Goal: Task Accomplishment & Management: Manage account settings

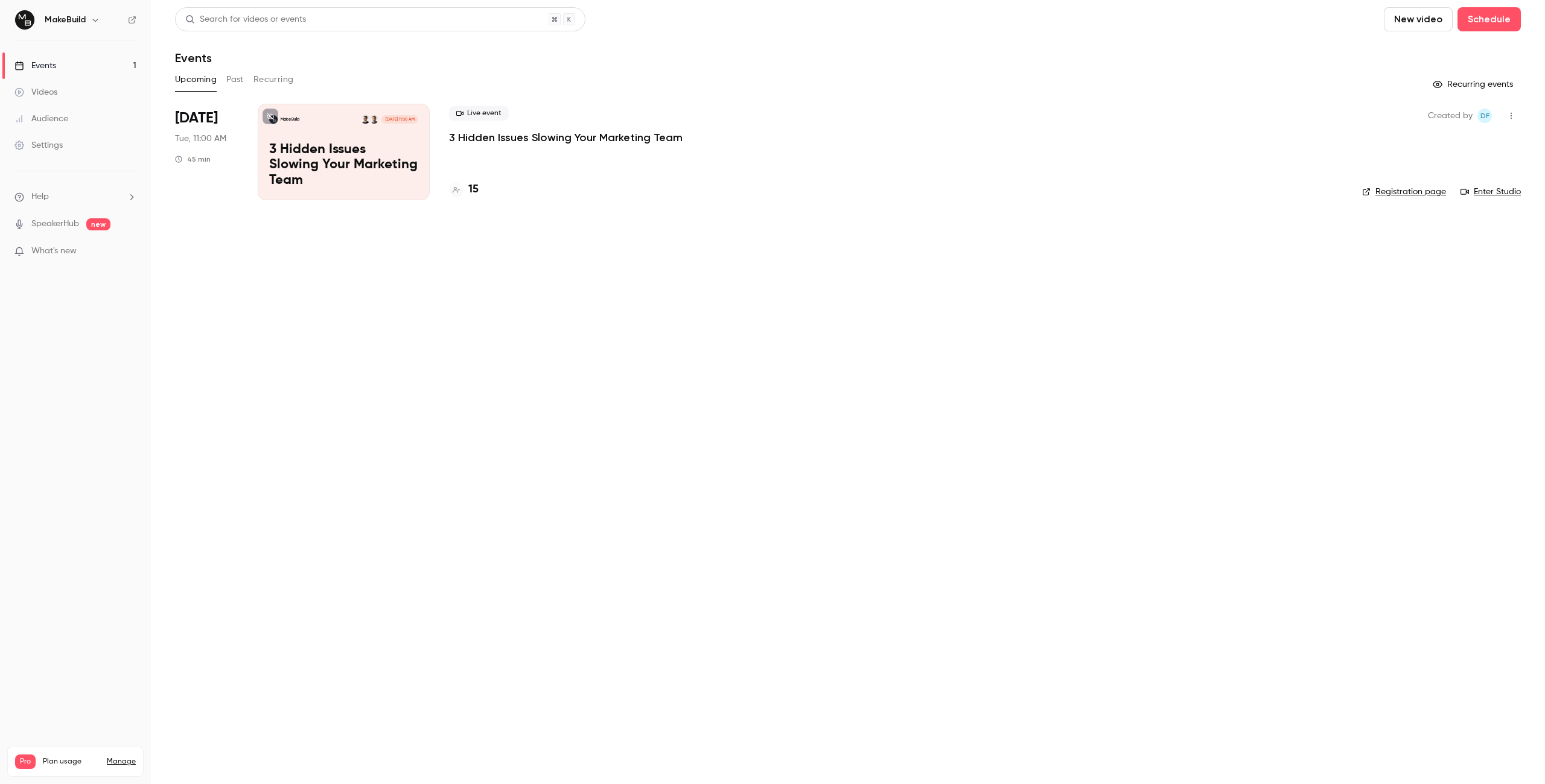
click at [517, 138] on p "3 Hidden Issues Slowing Your Marketing Team" at bounding box center [566, 137] width 234 height 14
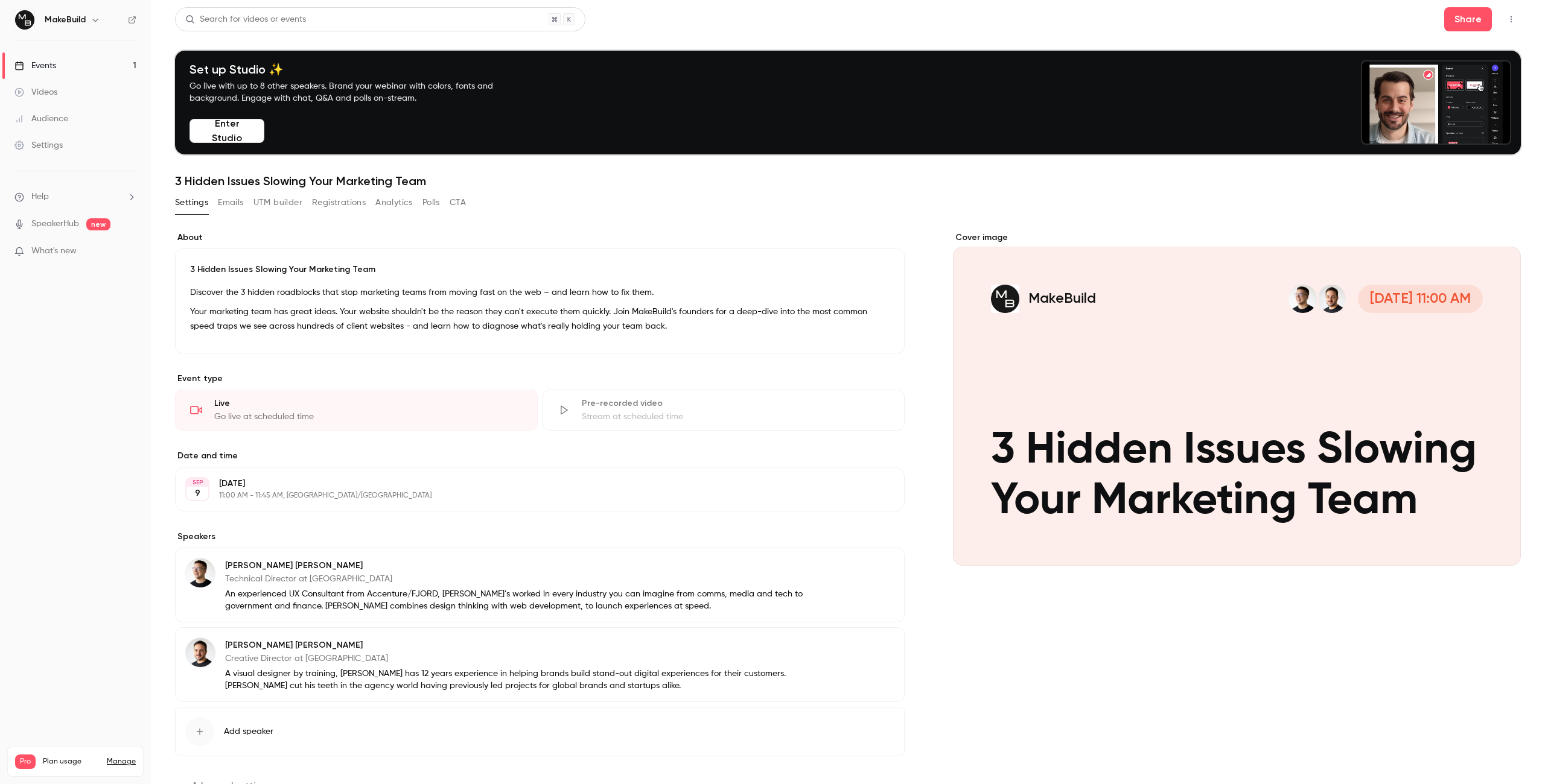
click at [349, 208] on button "Registrations" at bounding box center [339, 202] width 54 height 19
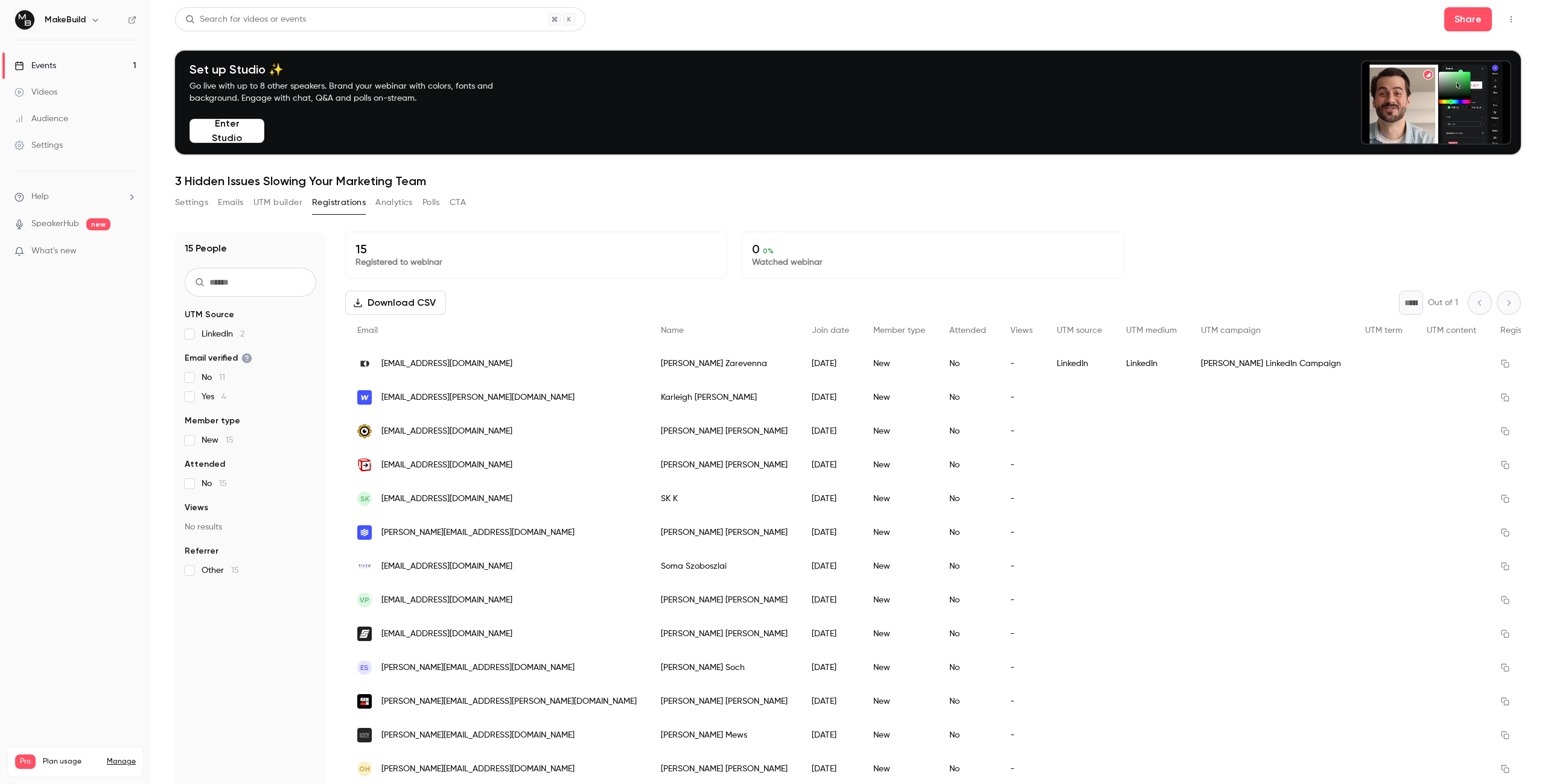
click at [190, 197] on button "Settings" at bounding box center [191, 202] width 33 height 19
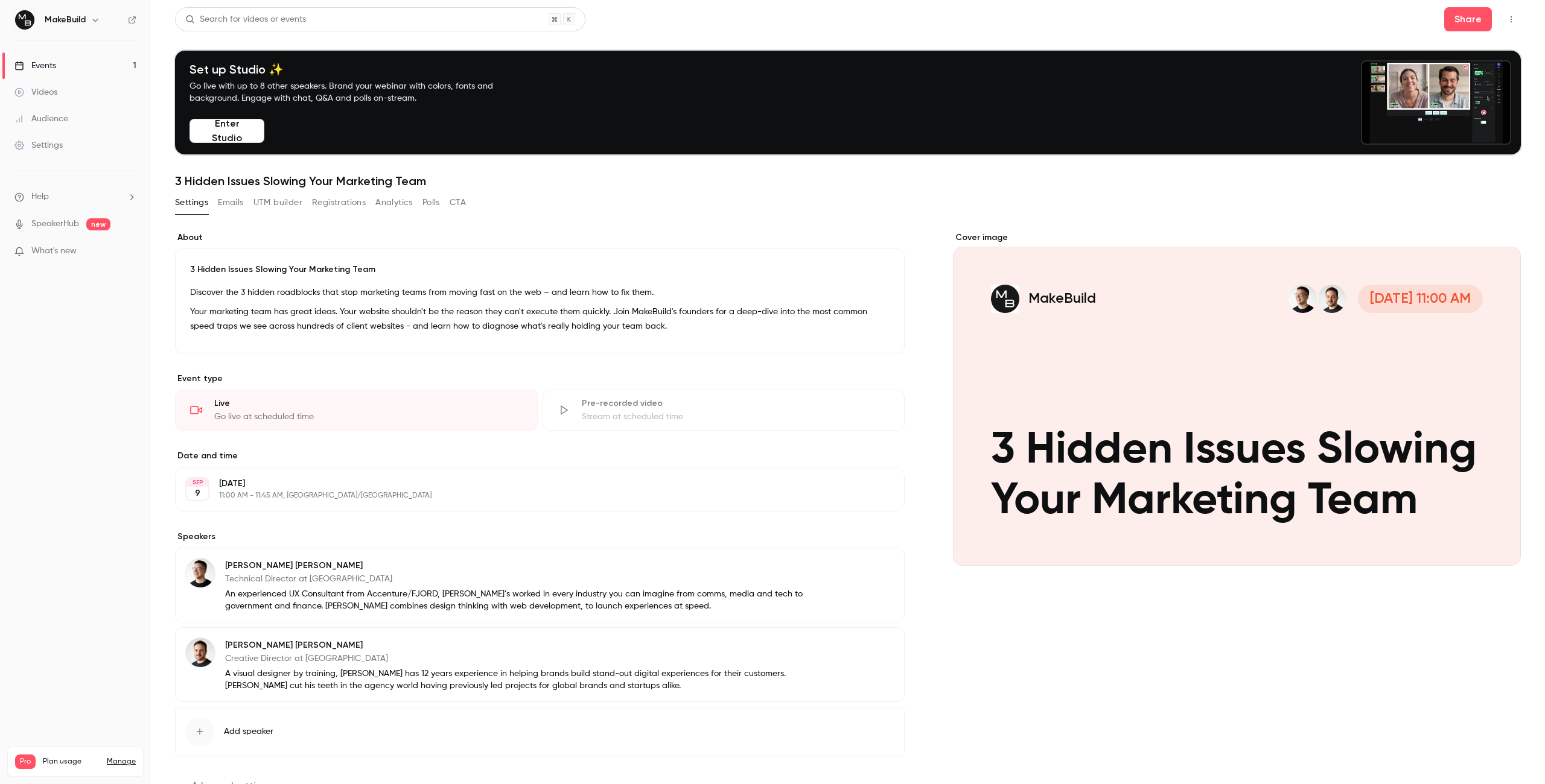
click at [224, 199] on button "Emails" at bounding box center [231, 202] width 25 height 19
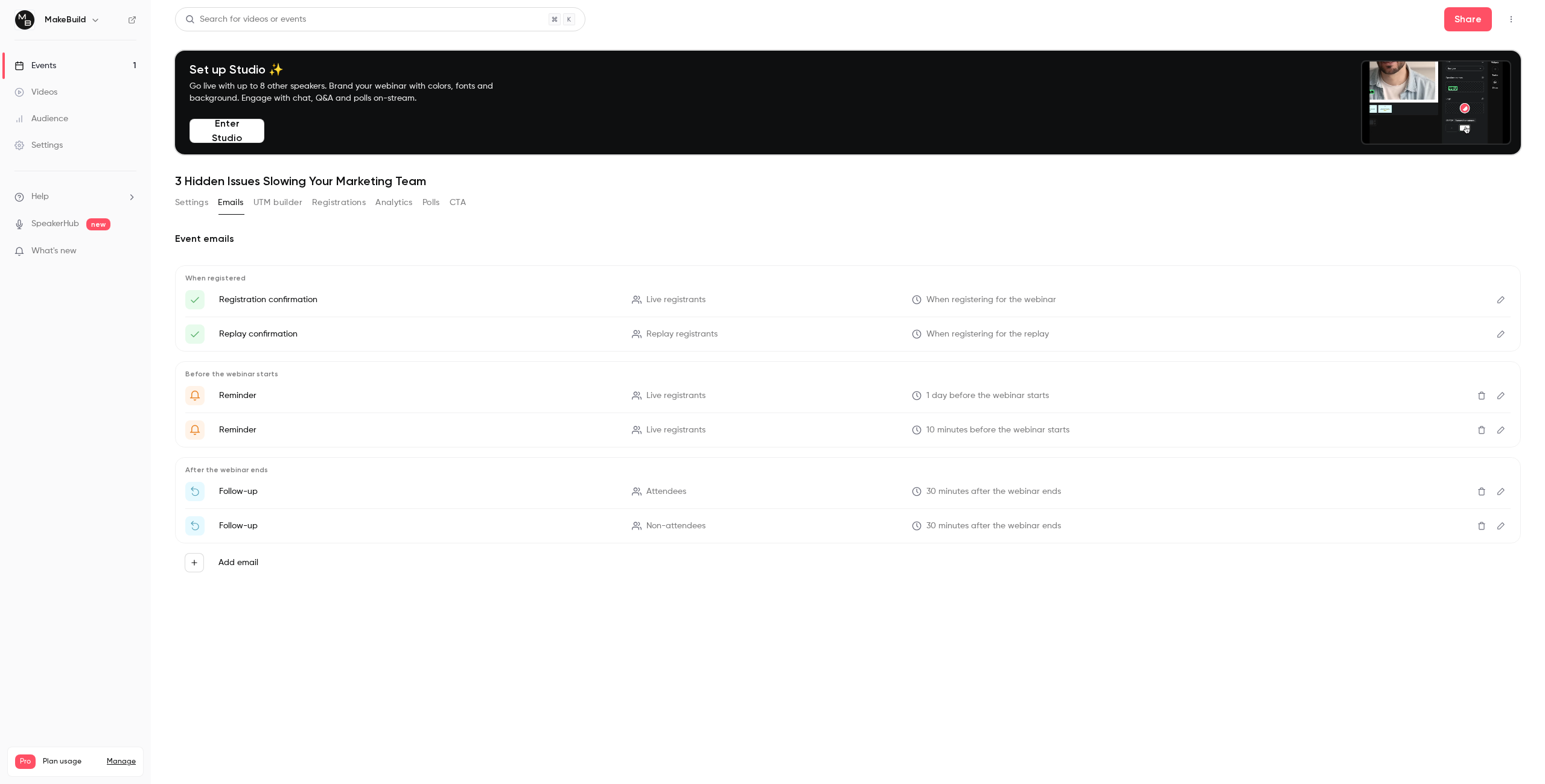
click at [177, 206] on button "Settings" at bounding box center [191, 202] width 33 height 19
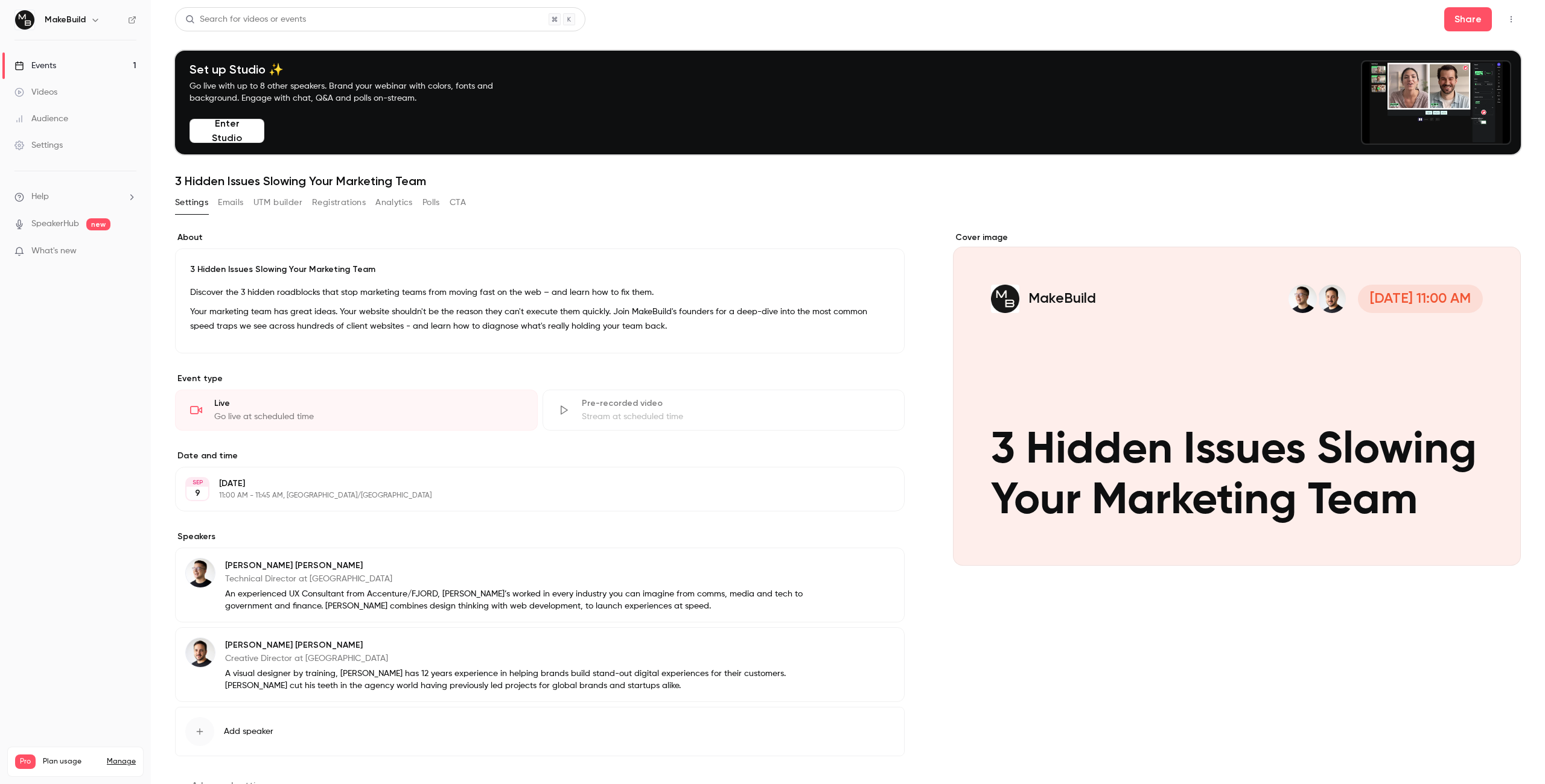
click at [85, 71] on link "Events 1" at bounding box center [75, 66] width 151 height 27
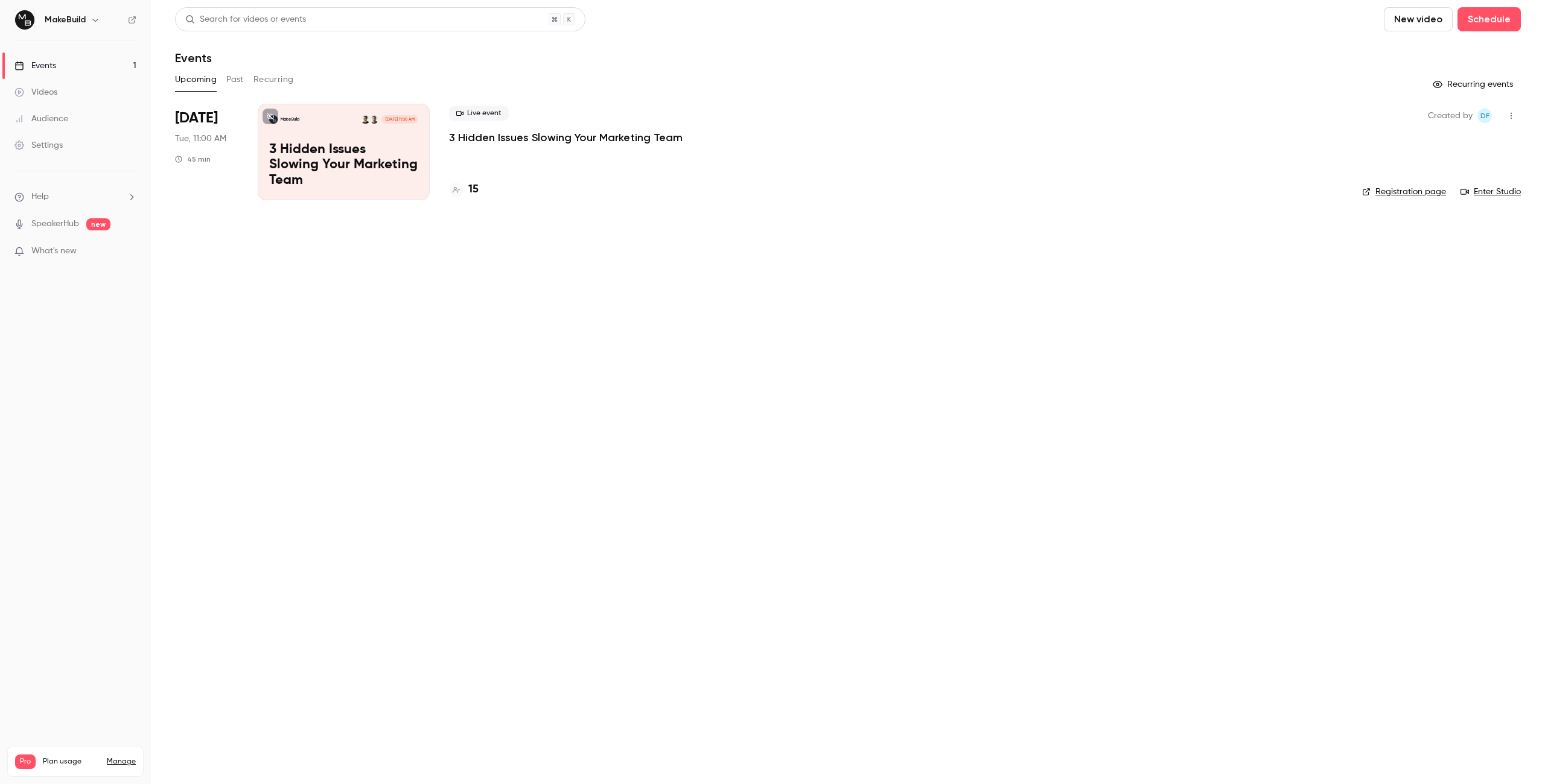
click at [1502, 112] on button "button" at bounding box center [1512, 116] width 19 height 19
click at [979, 221] on div at bounding box center [772, 392] width 1545 height 784
click at [502, 142] on p "3 Hidden Issues Slowing Your Marketing Team" at bounding box center [566, 137] width 234 height 14
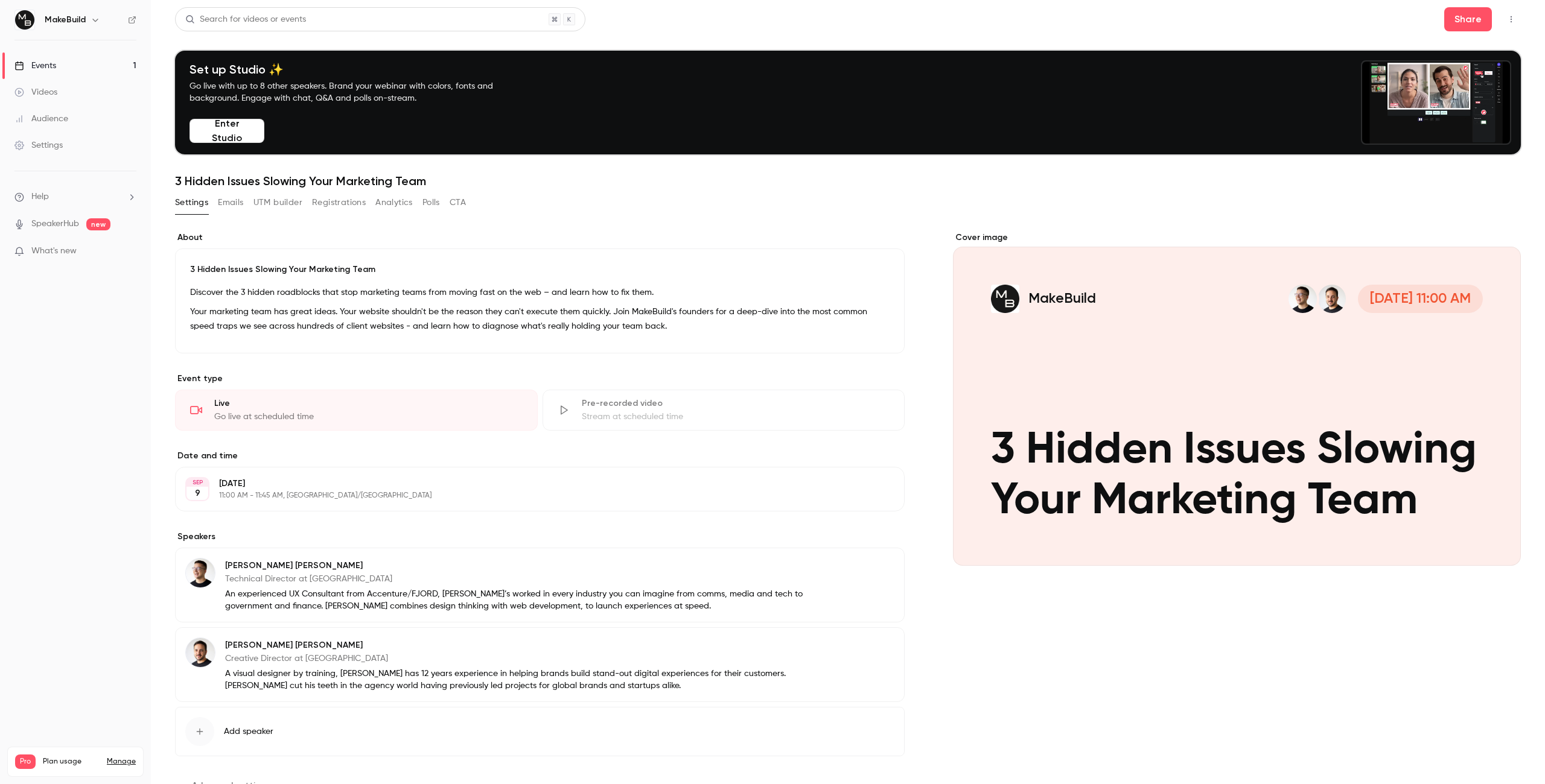
click at [330, 208] on button "Registrations" at bounding box center [339, 202] width 54 height 19
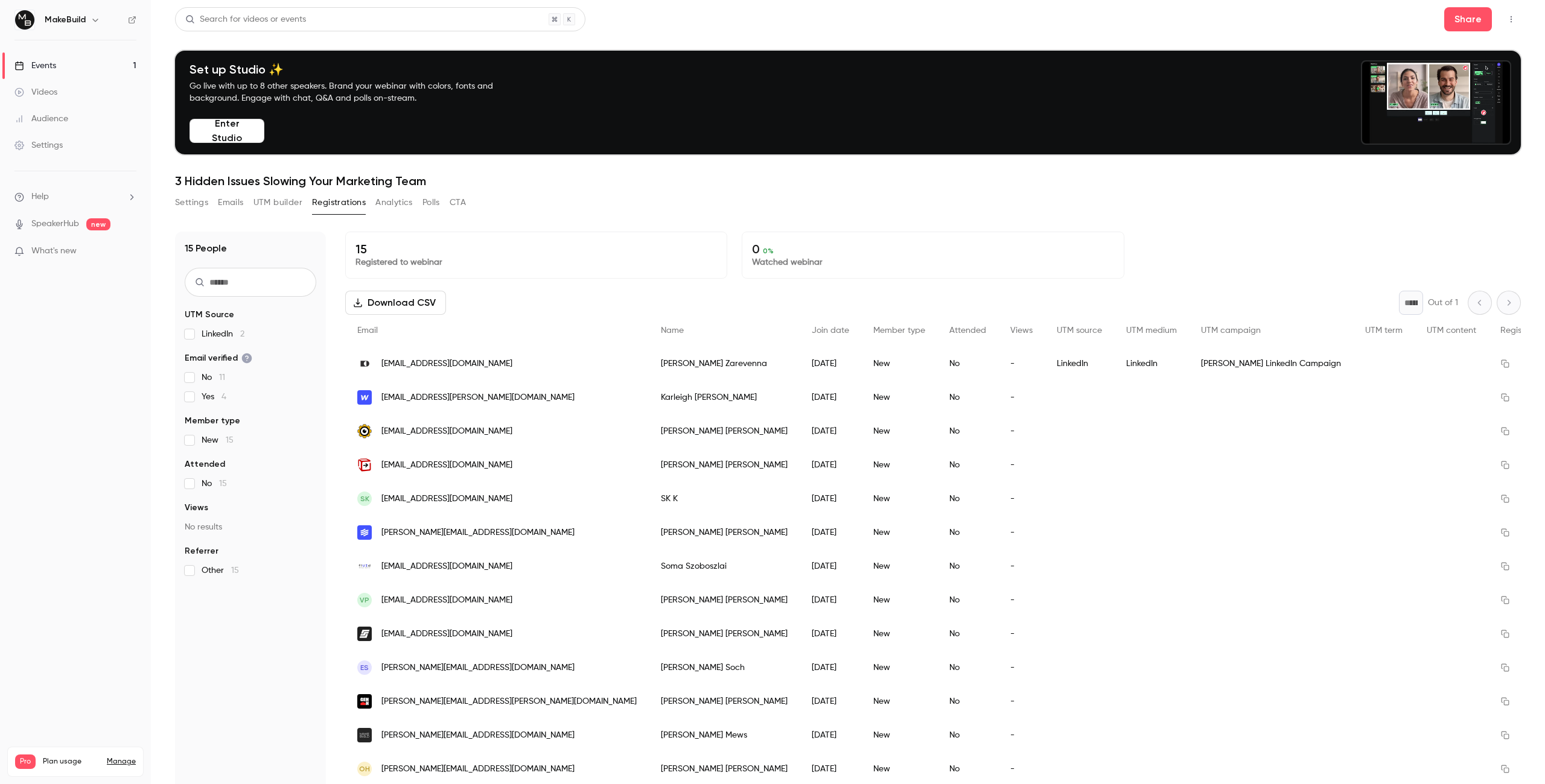
click at [281, 202] on button "UTM builder" at bounding box center [278, 202] width 49 height 19
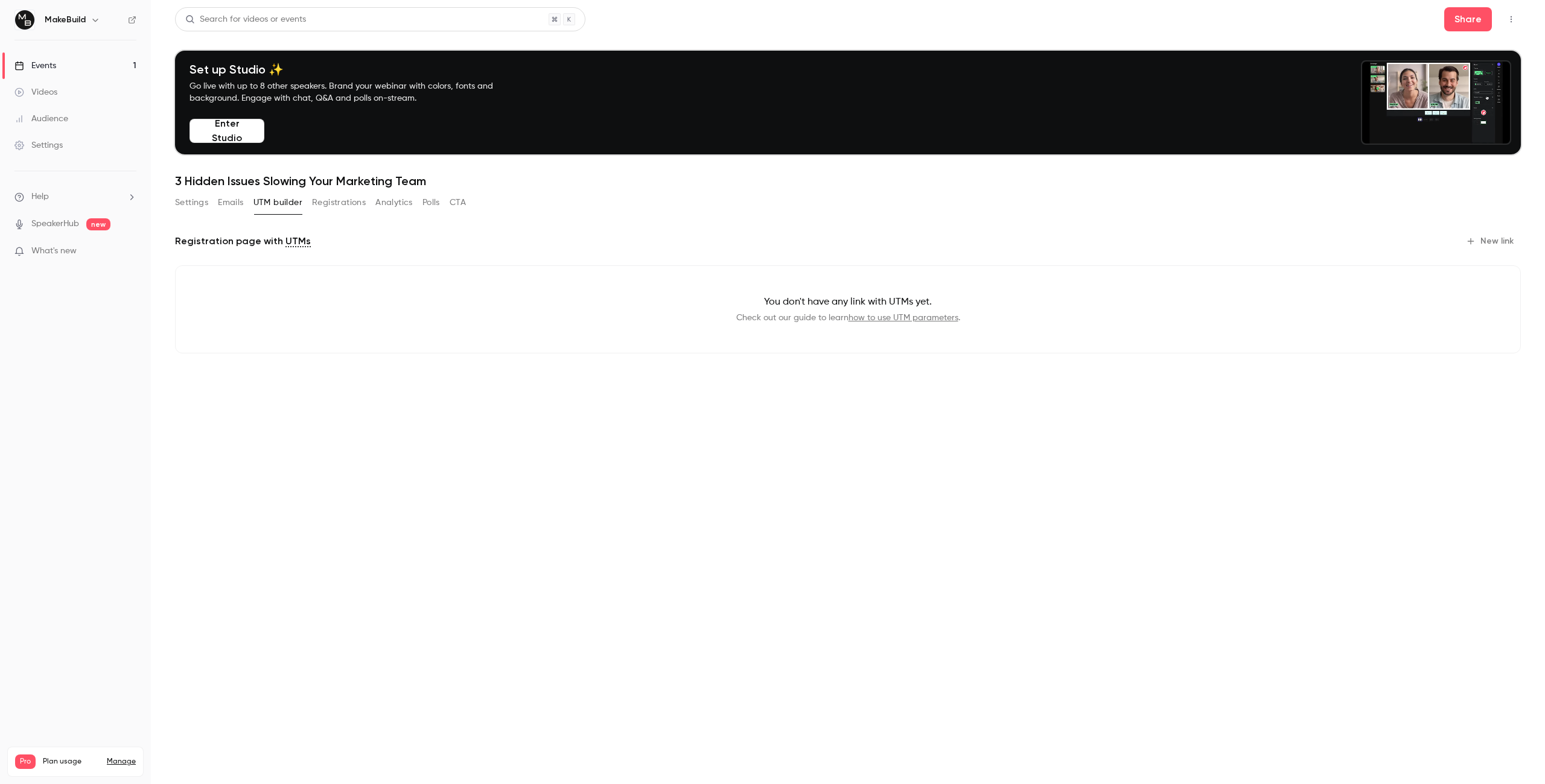
click at [233, 206] on button "Emails" at bounding box center [231, 202] width 25 height 19
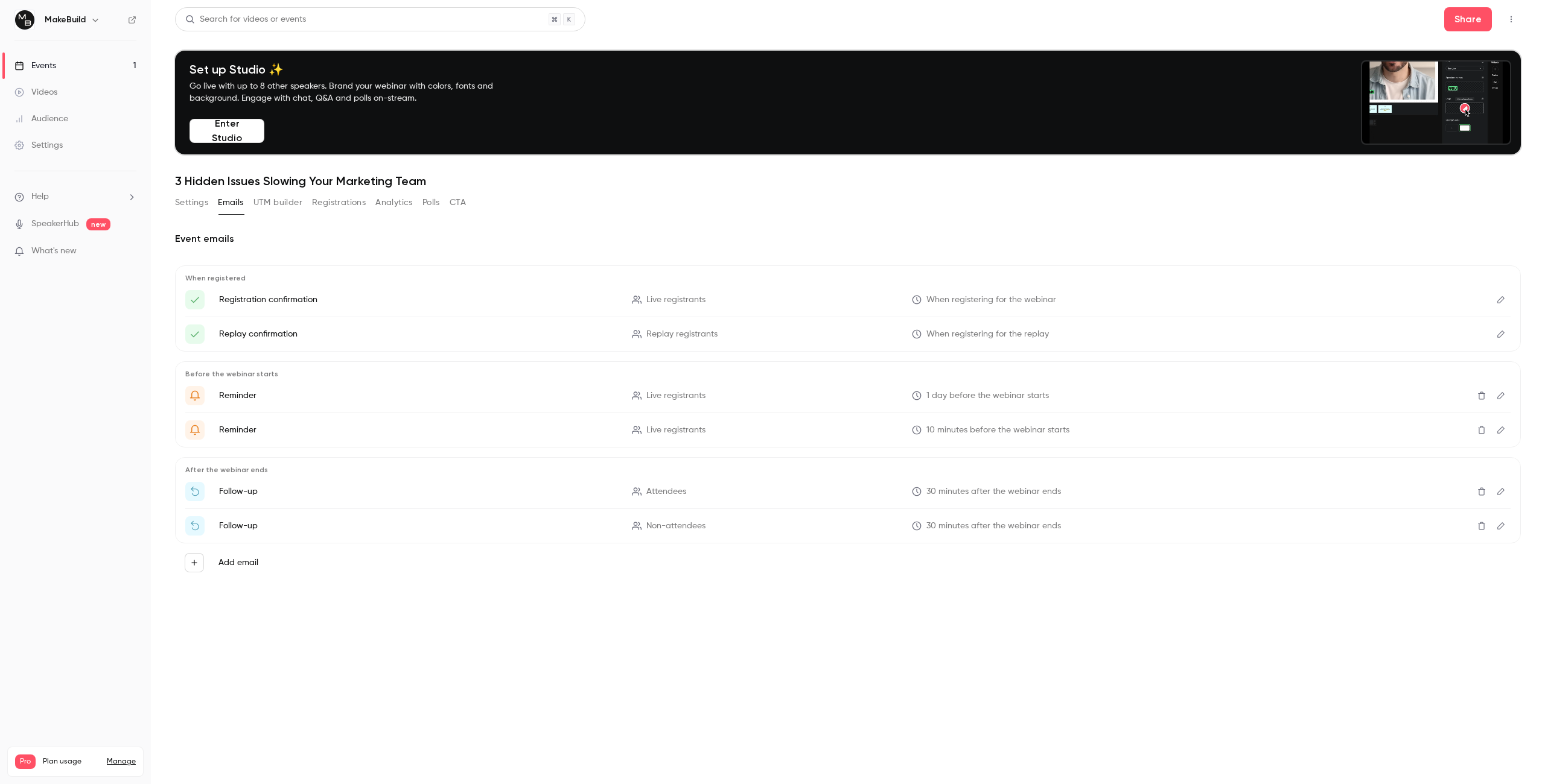
click at [199, 199] on button "Settings" at bounding box center [191, 202] width 33 height 19
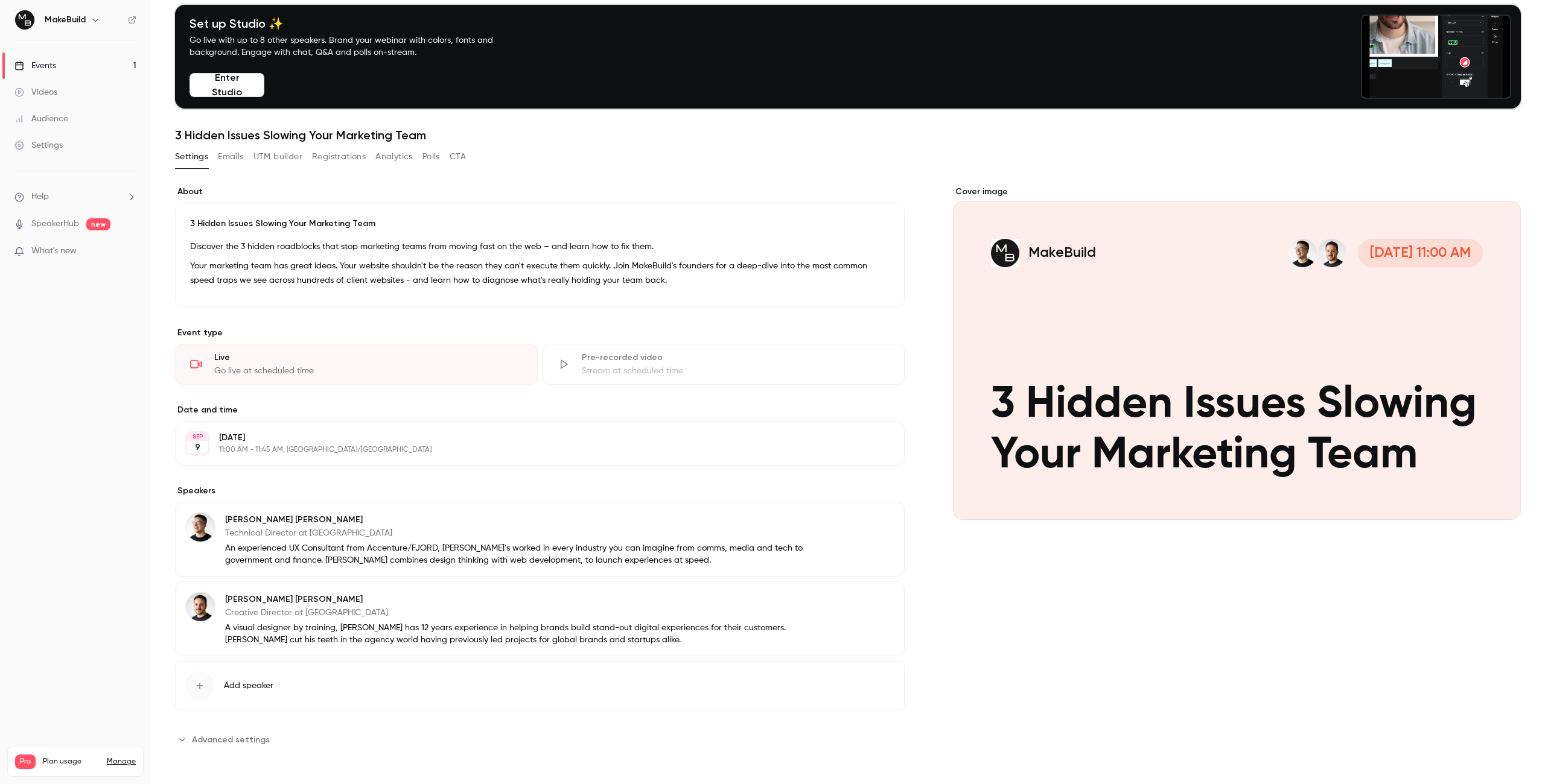
scroll to position [47, 0]
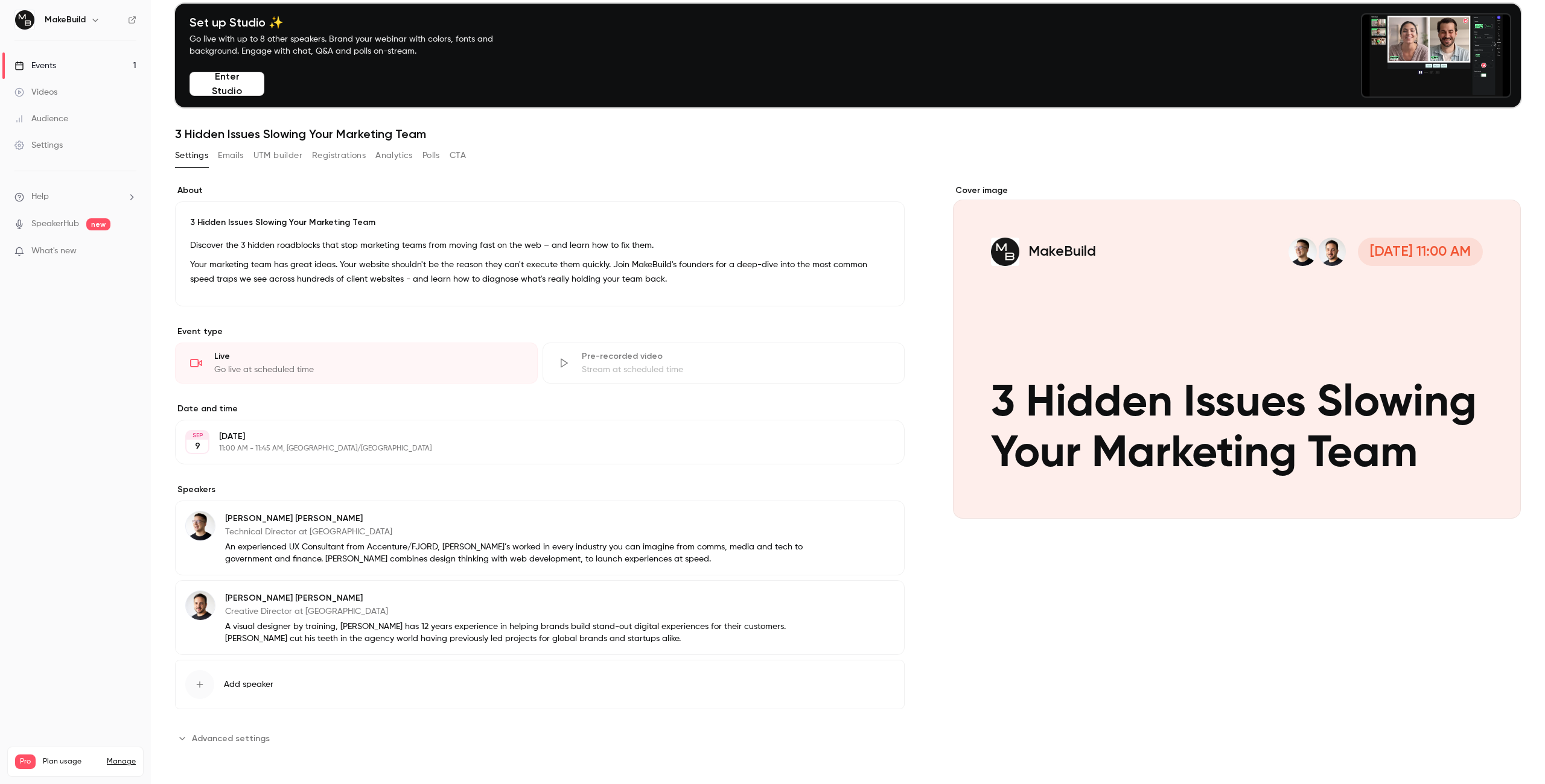
click at [226, 733] on span "Advanced settings" at bounding box center [231, 738] width 78 height 13
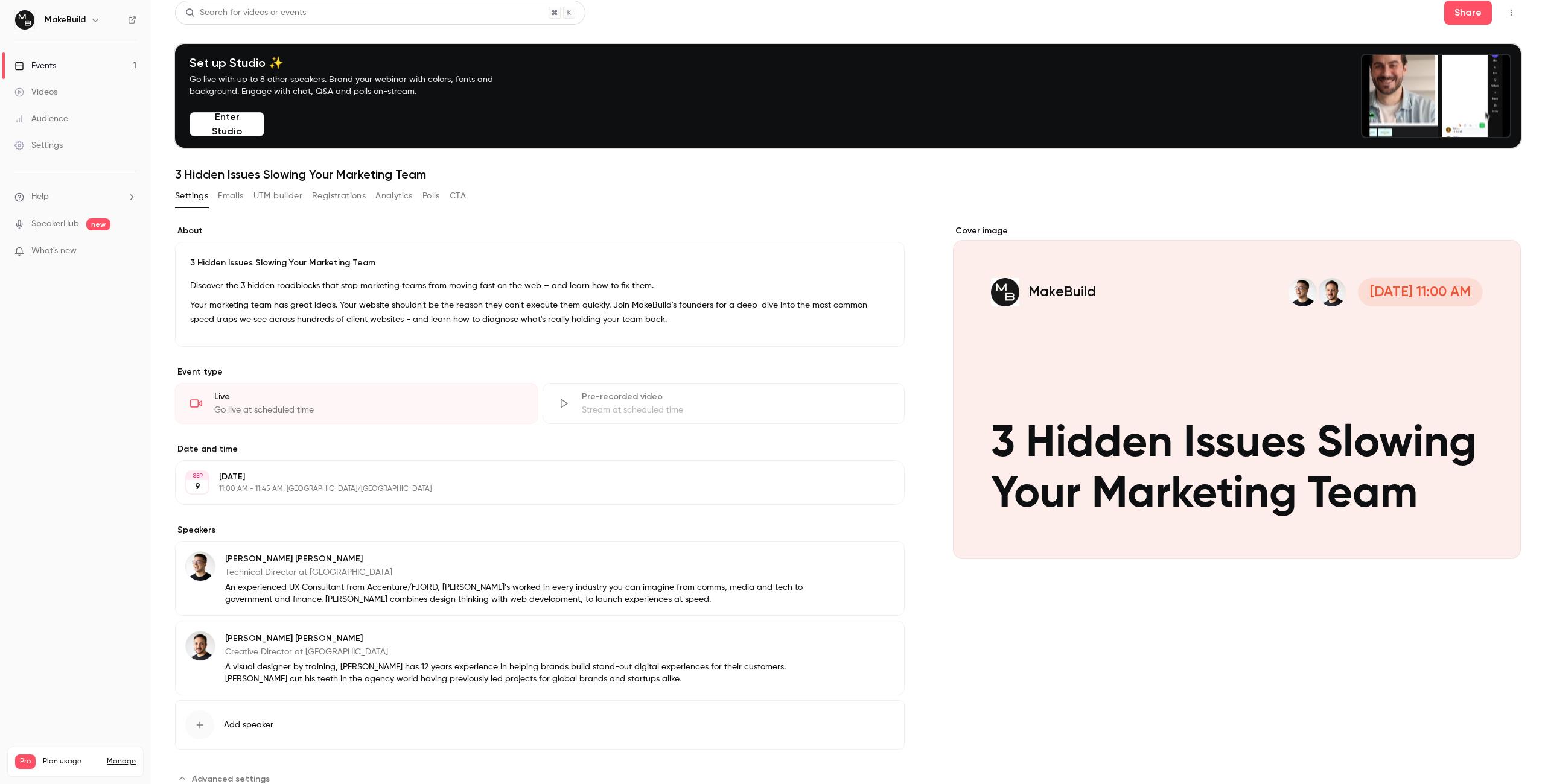
scroll to position [0, 0]
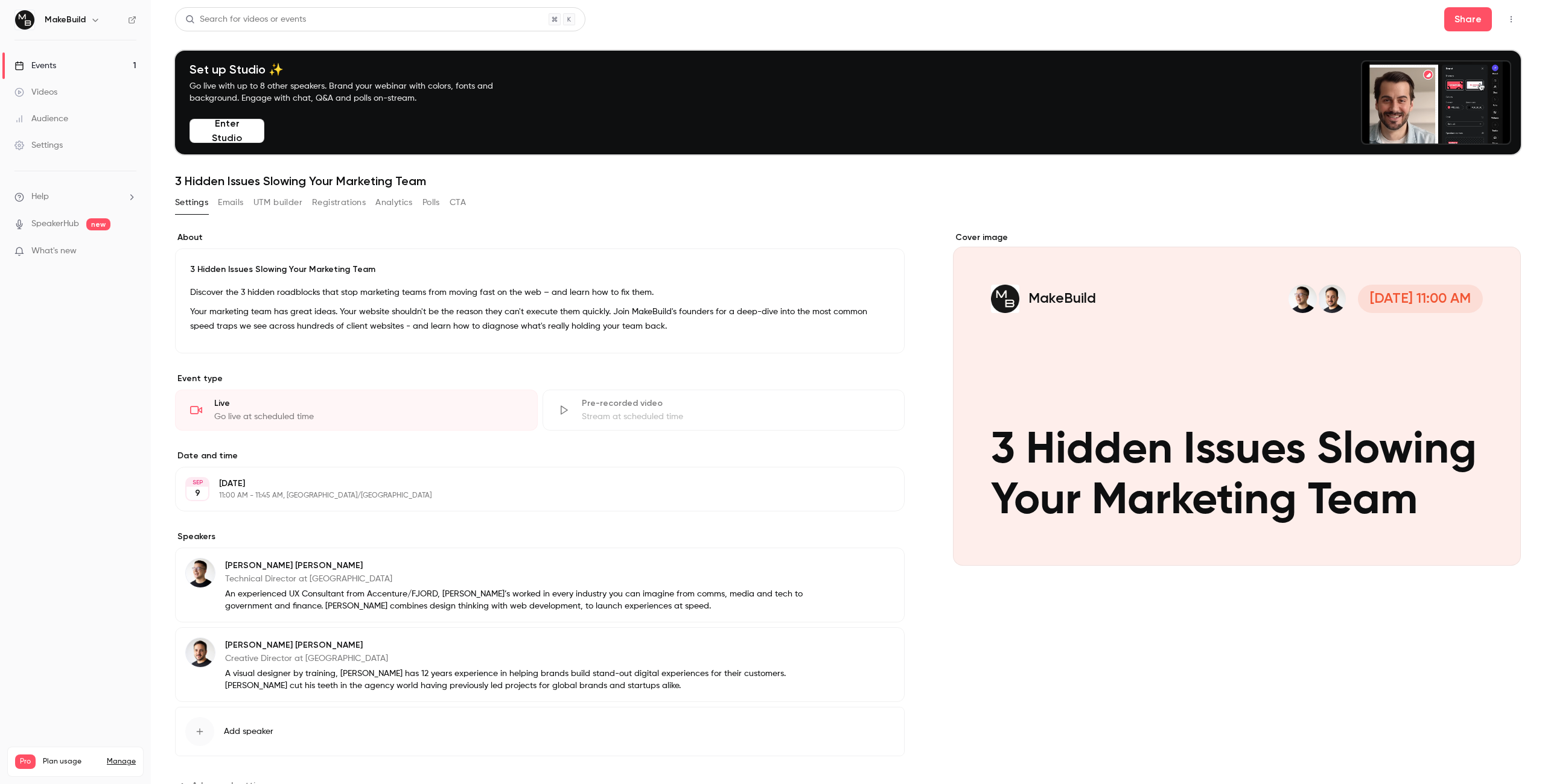
click at [404, 205] on button "Analytics" at bounding box center [394, 202] width 37 height 19
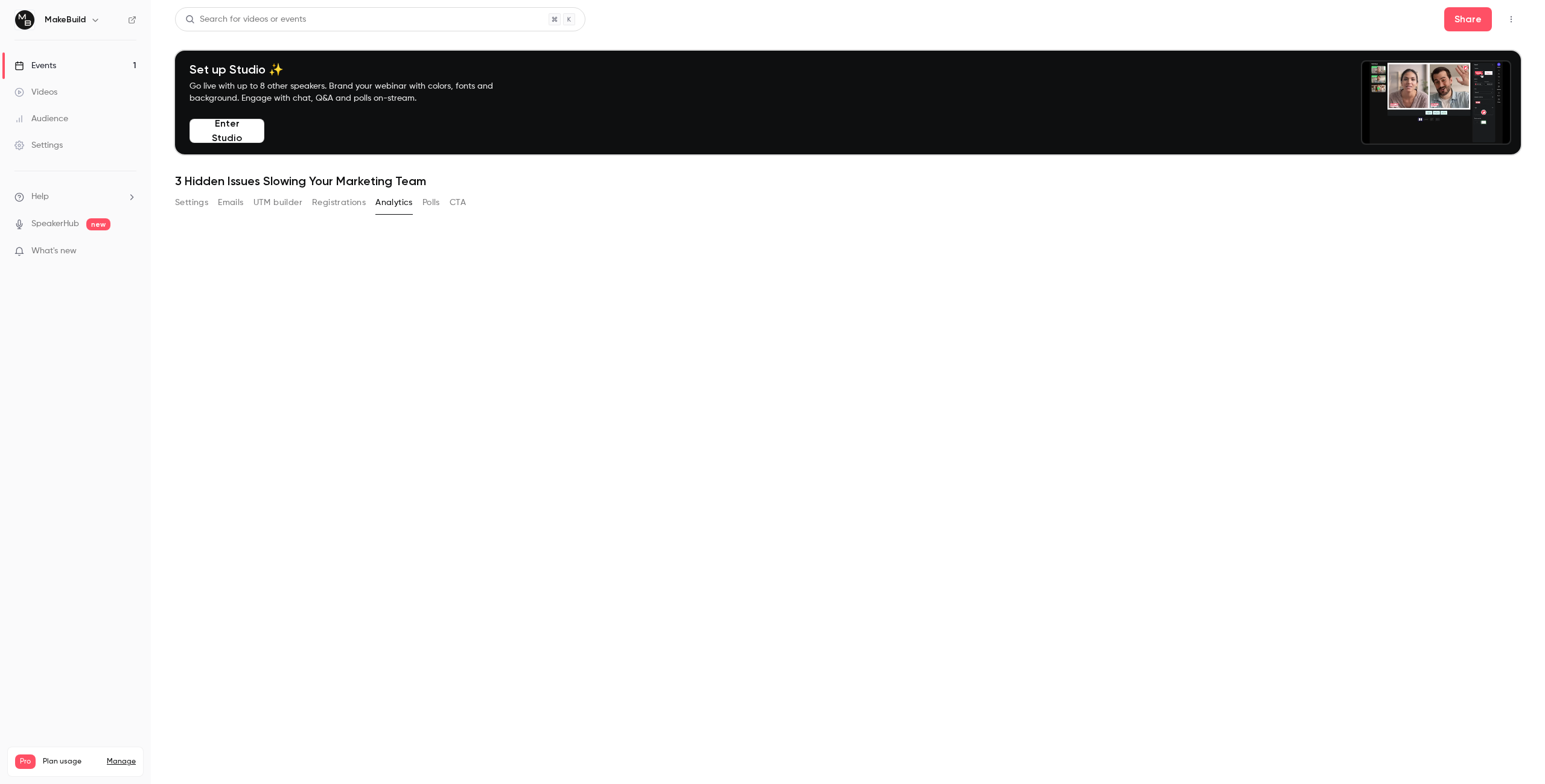
click at [327, 201] on button "Registrations" at bounding box center [339, 202] width 54 height 19
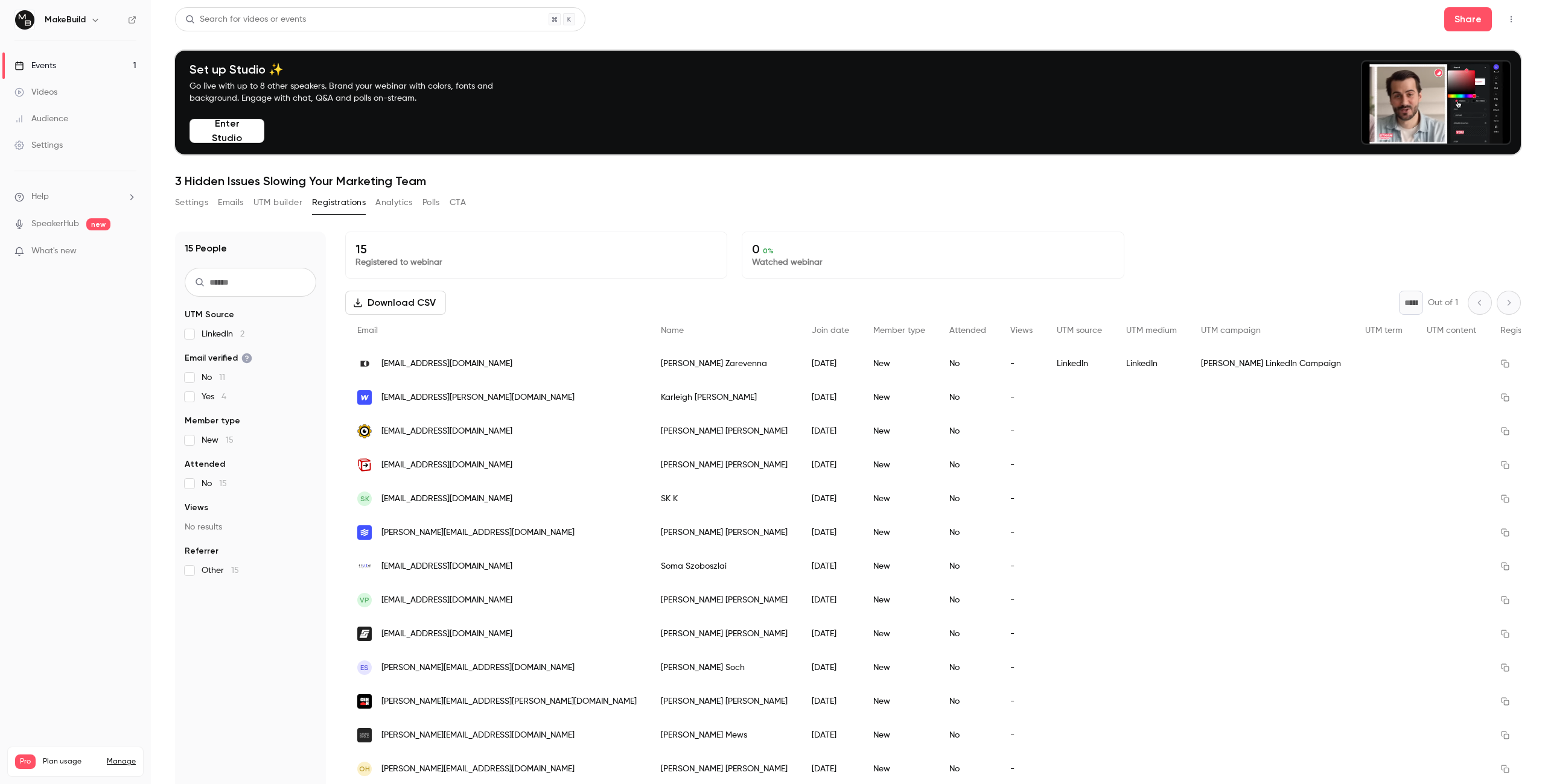
click at [420, 202] on div "Settings Emails UTM builder Registrations Analytics Polls CTA" at bounding box center [320, 202] width 291 height 19
click at [438, 199] on button "Polls" at bounding box center [432, 202] width 18 height 19
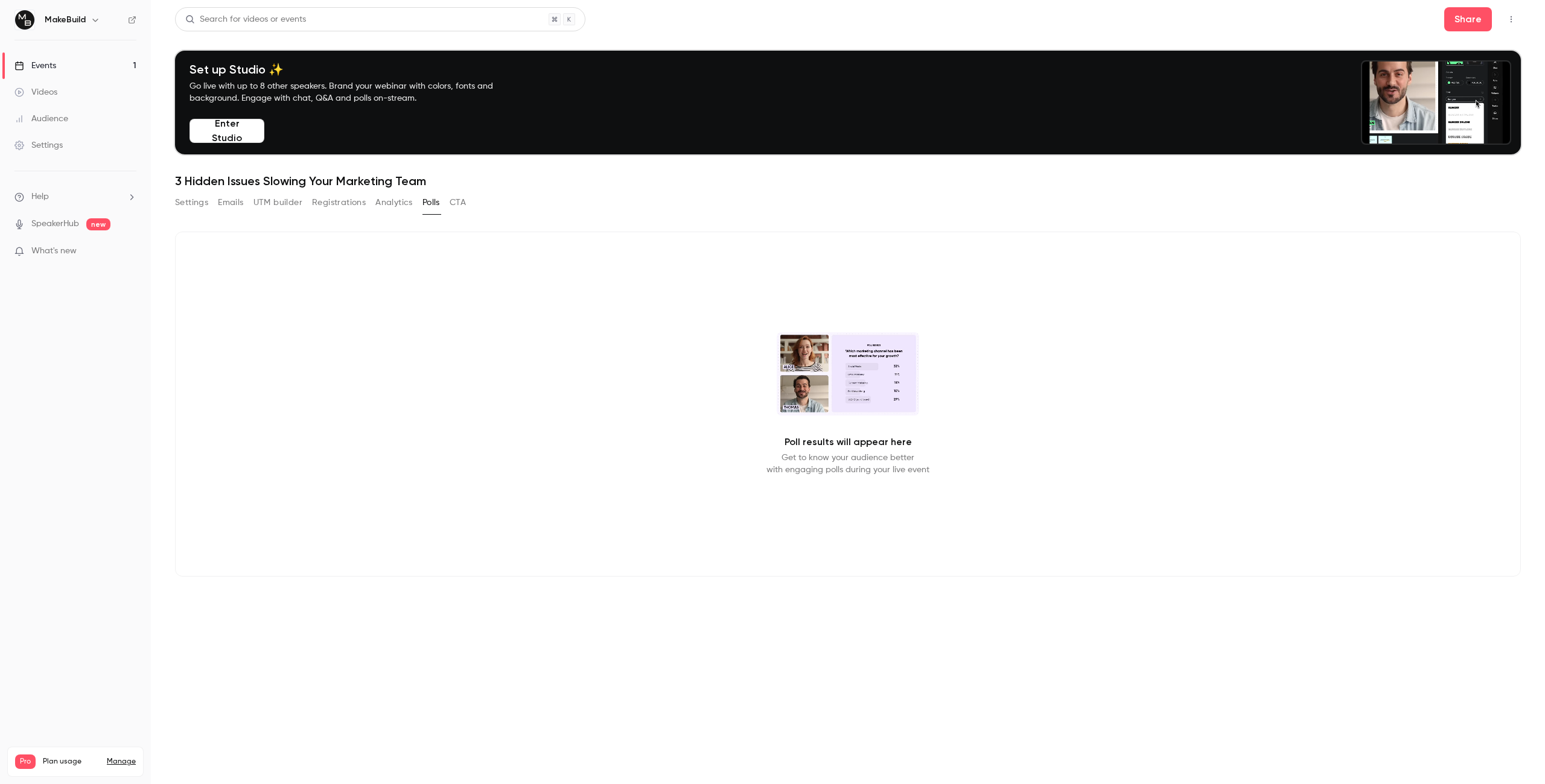
click at [466, 205] on button "CTA" at bounding box center [458, 202] width 16 height 19
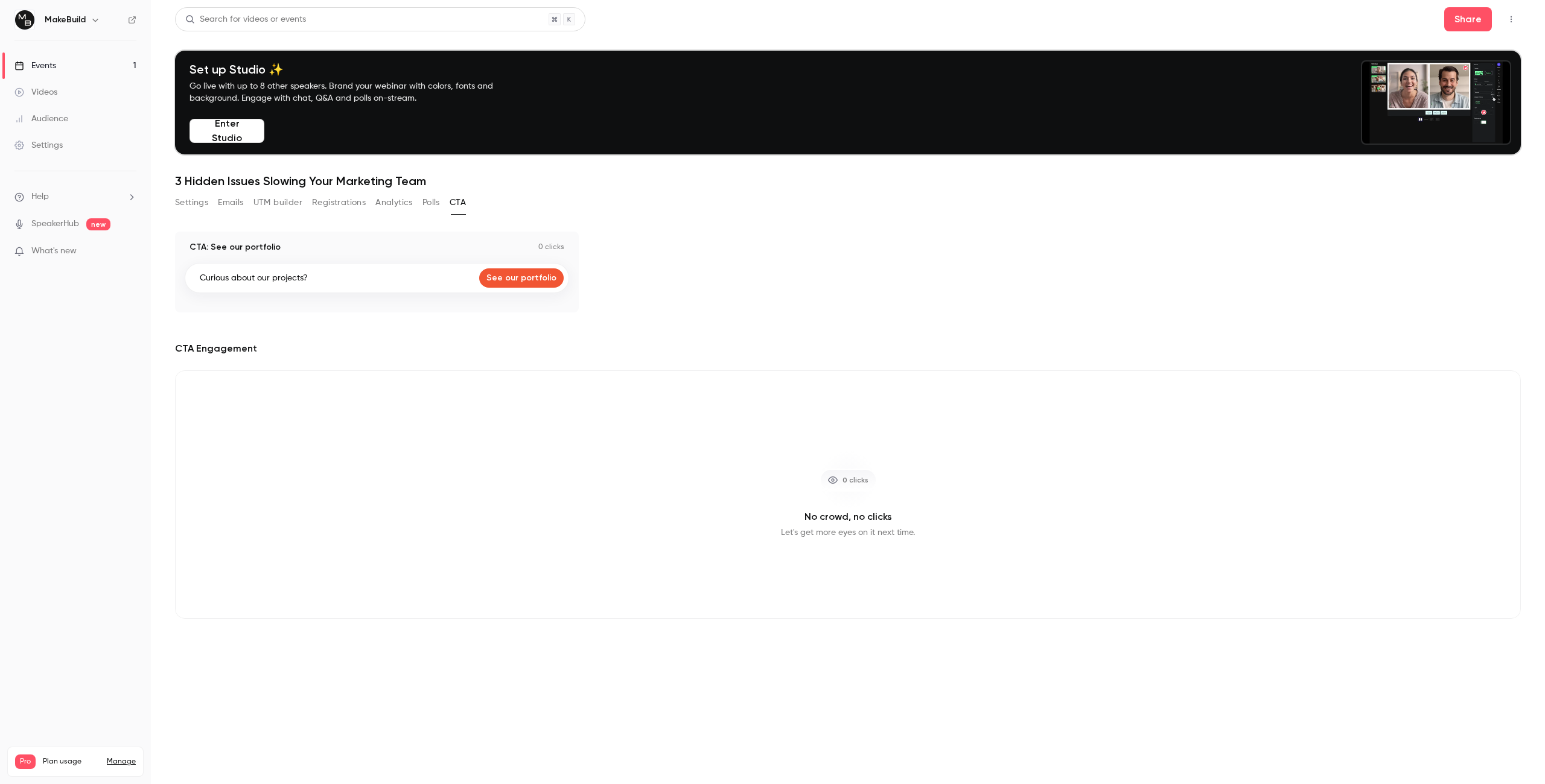
click at [326, 204] on button "Registrations" at bounding box center [339, 202] width 54 height 19
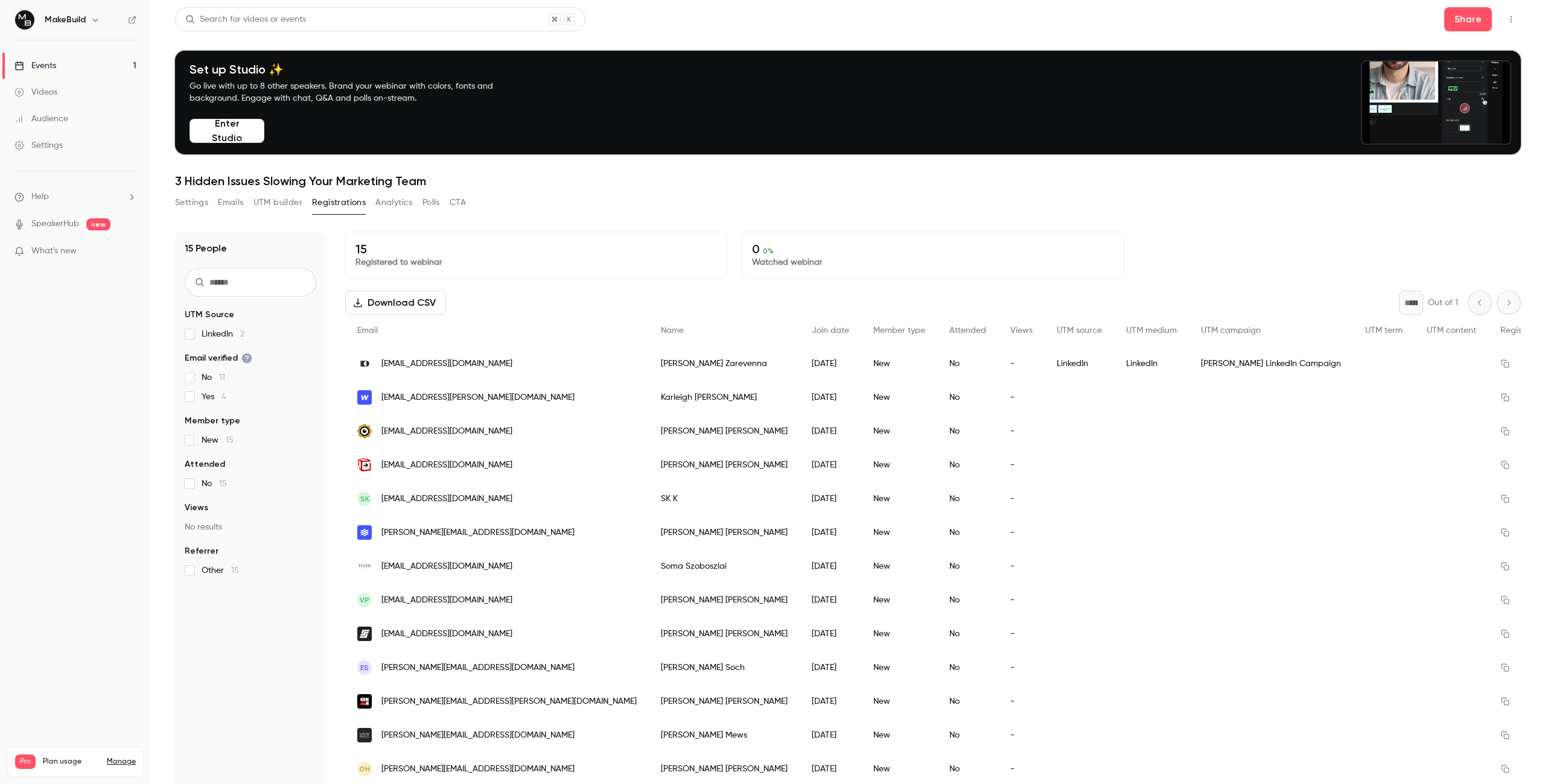
click at [194, 205] on button "Settings" at bounding box center [191, 202] width 33 height 19
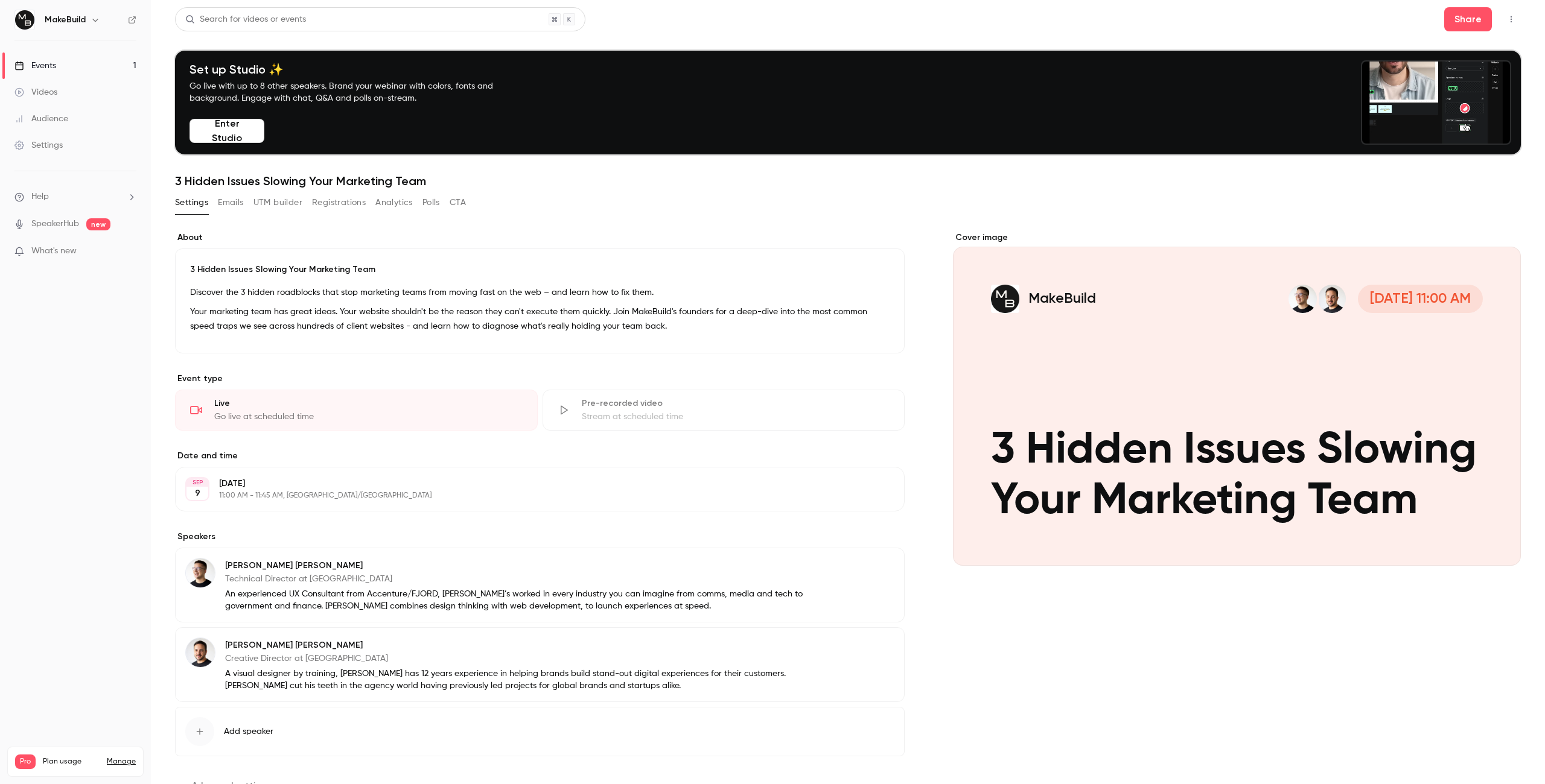
click at [1511, 9] on div "Share" at bounding box center [1482, 19] width 77 height 24
click at [1506, 13] on button "button" at bounding box center [1512, 19] width 19 height 19
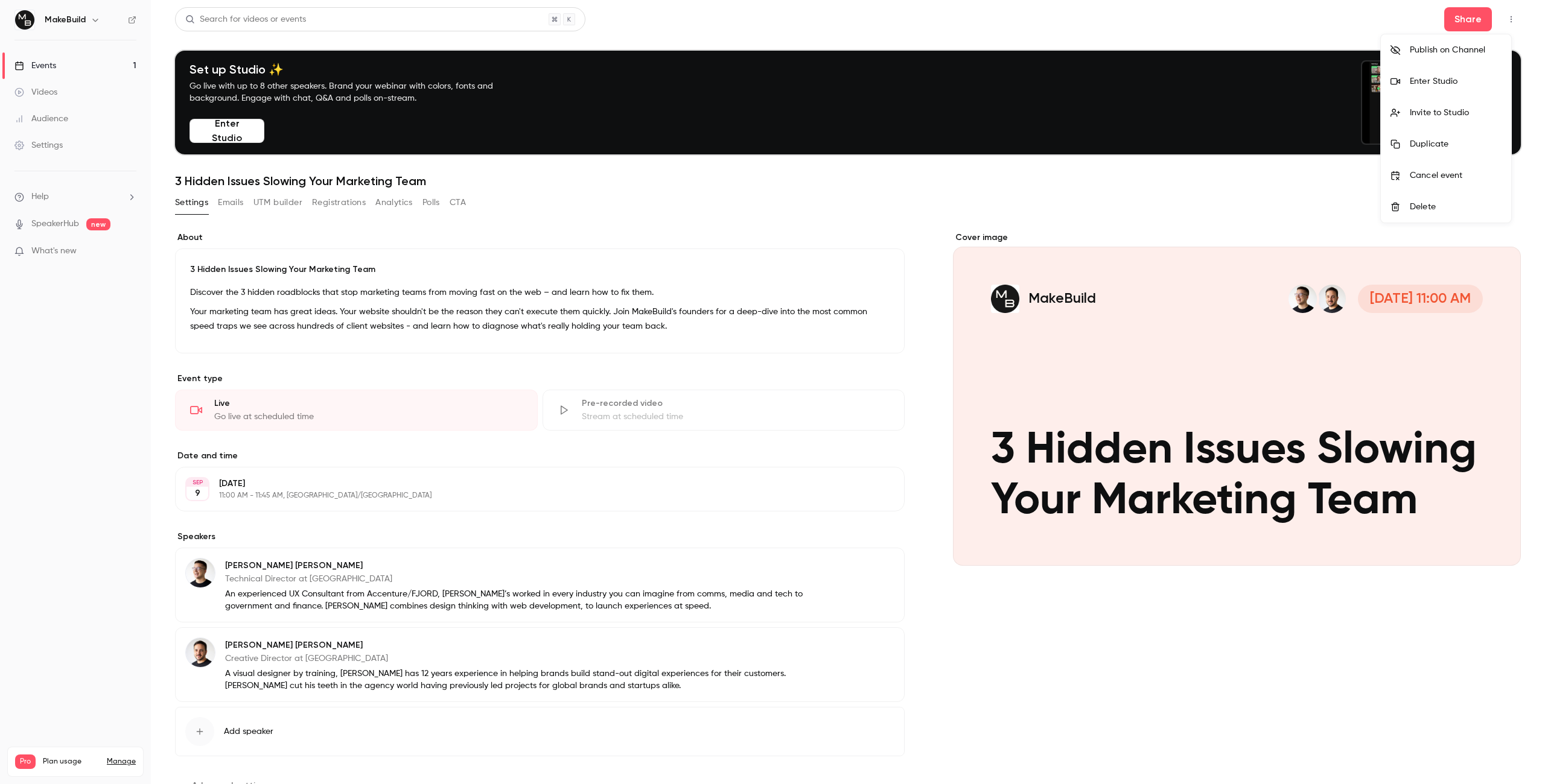
click at [1275, 14] on div at bounding box center [772, 392] width 1545 height 784
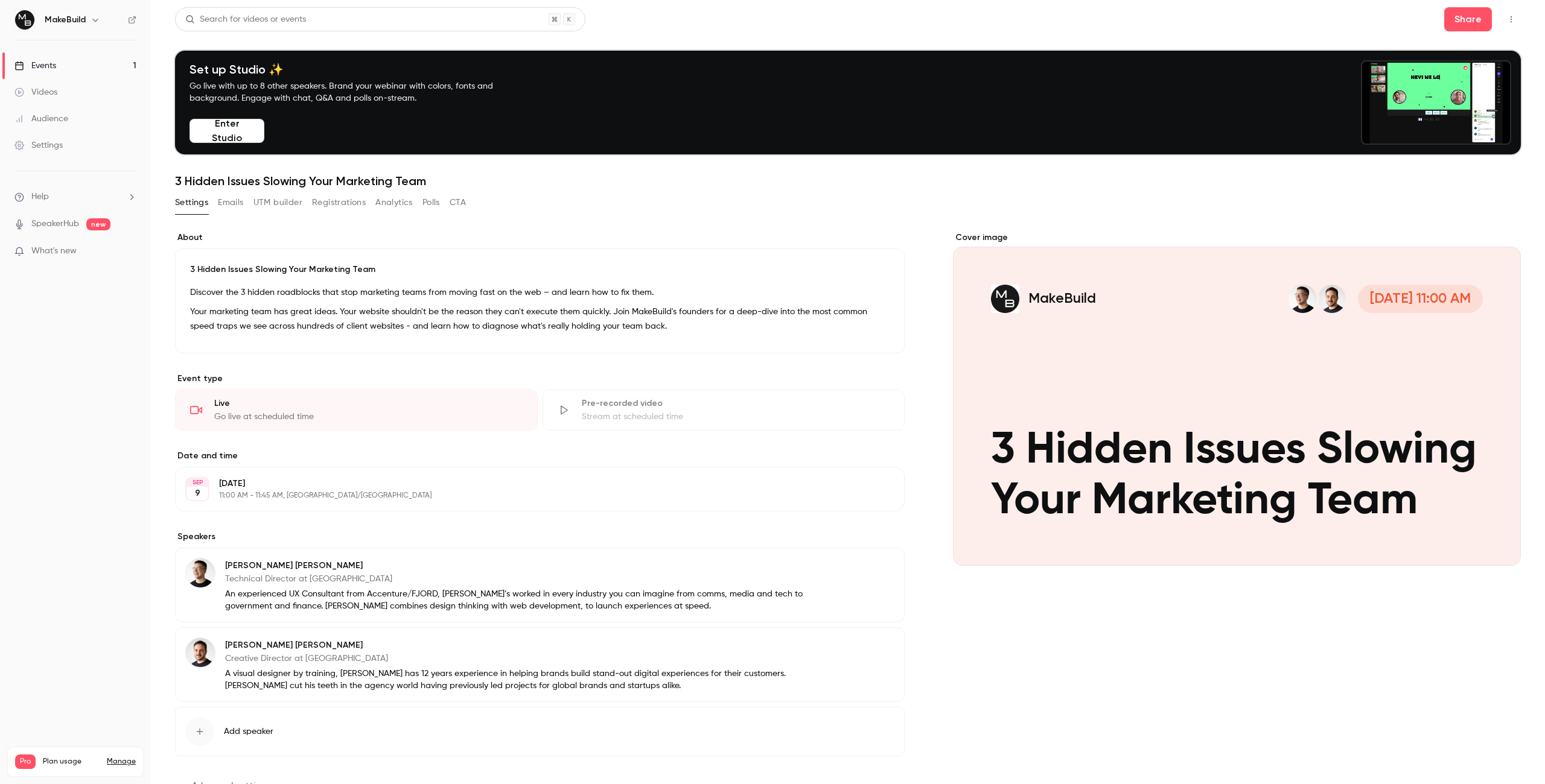
click at [68, 57] on link "Events 1" at bounding box center [75, 66] width 151 height 27
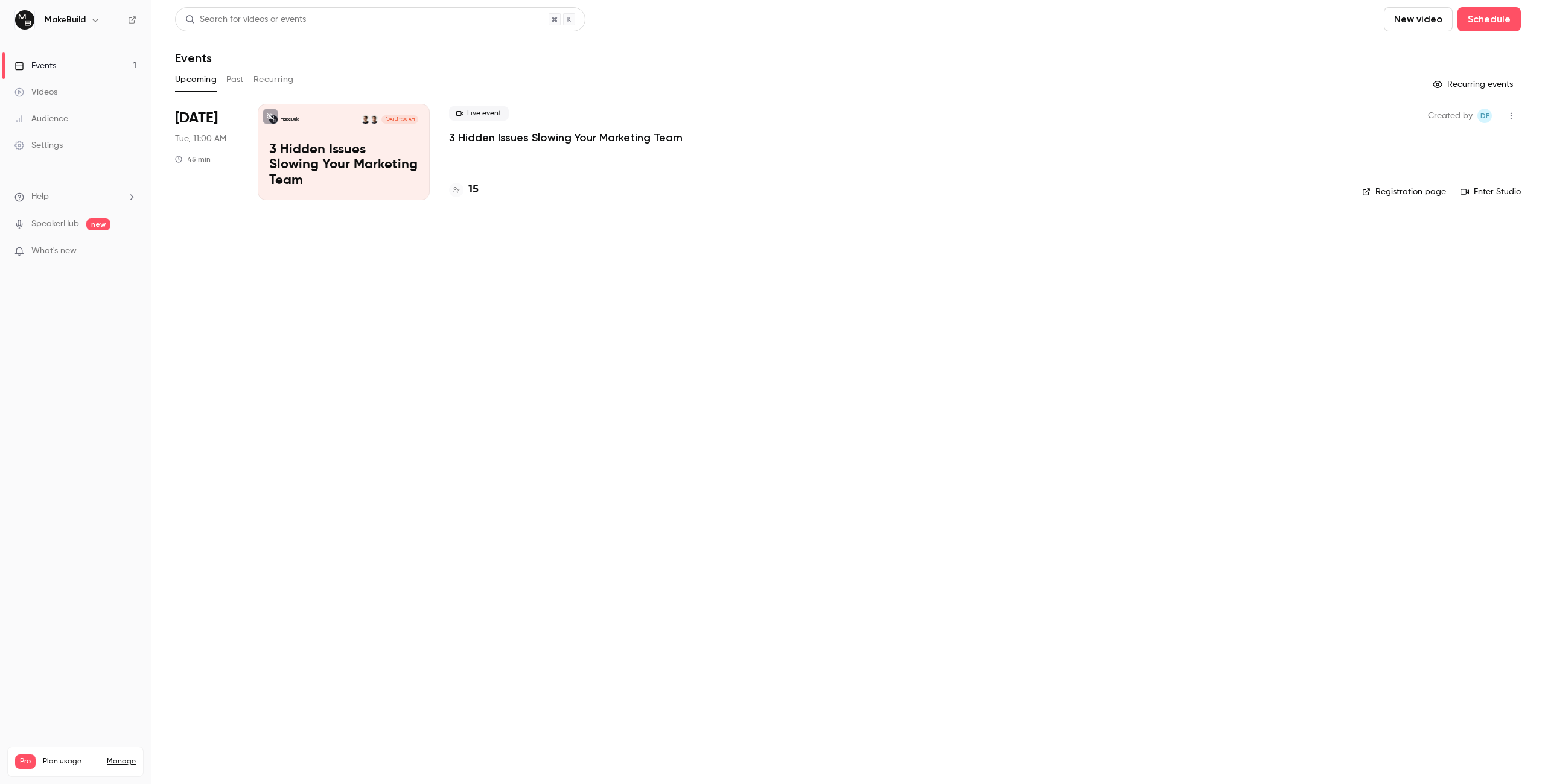
click at [310, 146] on div "MakeBuild [DATE] 11:00 AM 3 Hidden Issues Slowing Your Marketing Team" at bounding box center [343, 152] width 172 height 97
